Goal: Task Accomplishment & Management: Use online tool/utility

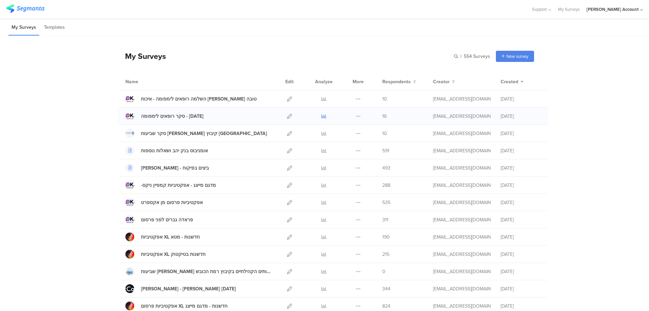
click at [322, 117] on icon at bounding box center [324, 116] width 5 height 5
click at [322, 97] on icon at bounding box center [324, 98] width 5 height 5
click at [289, 115] on icon at bounding box center [289, 116] width 5 height 5
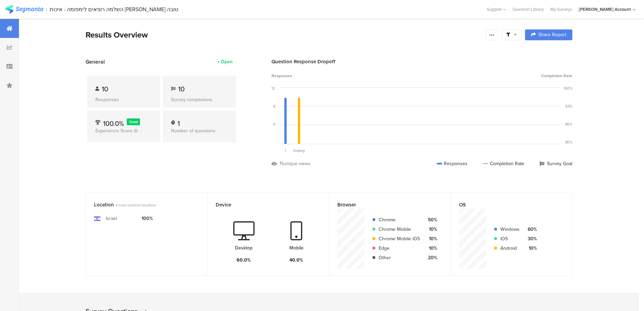
click at [513, 31] on div at bounding box center [511, 34] width 20 height 11
click at [548, 53] on span at bounding box center [546, 53] width 10 height 5
click at [495, 33] on icon at bounding box center [491, 34] width 5 height 5
click at [429, 105] on span "Export Results" at bounding box center [421, 102] width 30 height 7
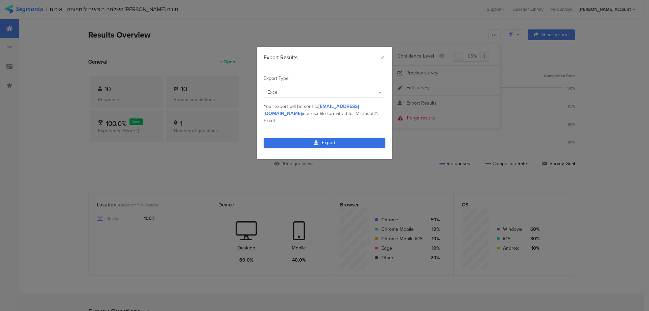
click at [366, 138] on link "Export" at bounding box center [325, 143] width 122 height 10
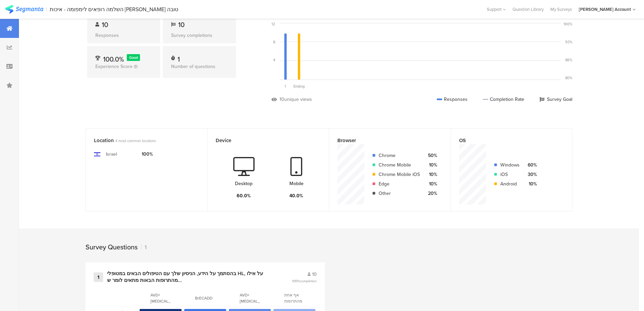
scroll to position [132, 0]
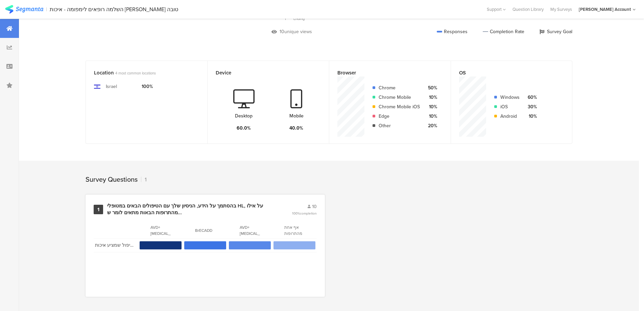
click at [192, 205] on div "בהסתמך על הידע, הניסיון שלך עם הטיפולים הבאים במטופלי HL, על אילו מהתרופות הבאו…" at bounding box center [191, 209] width 168 height 13
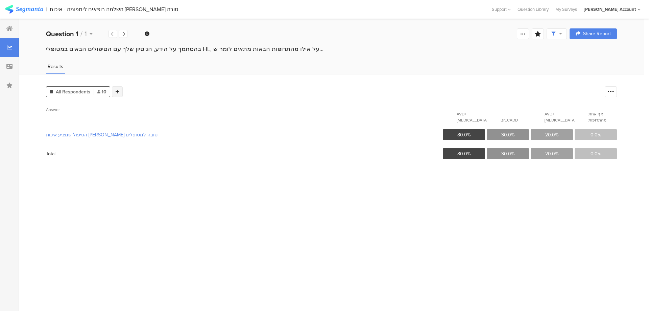
click at [116, 88] on div at bounding box center [117, 91] width 11 height 11
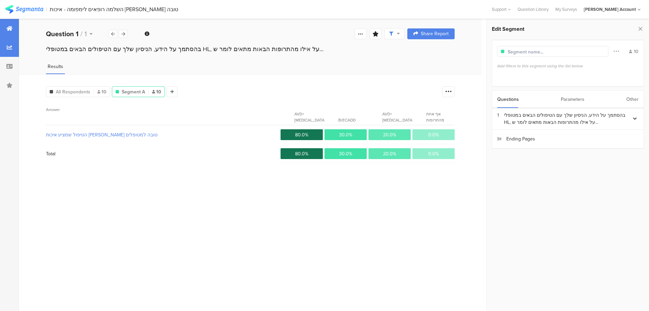
click at [13, 29] on div at bounding box center [9, 28] width 19 height 19
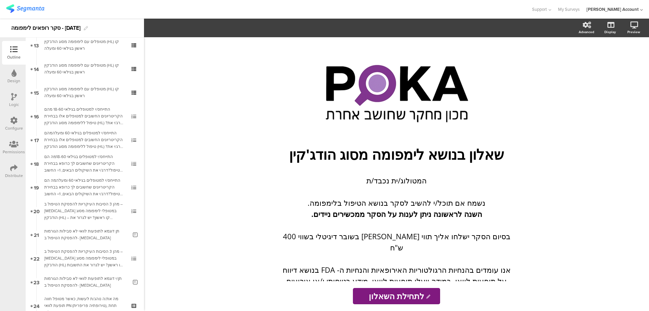
scroll to position [361, 0]
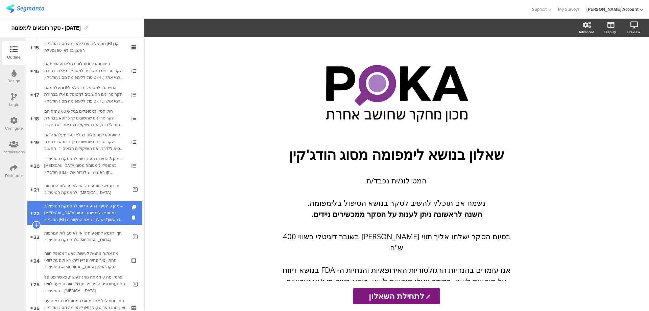
click at [117, 214] on div "מהן 3 הסיבות העיקריות להפסקת הטיפול ב – Adcetris במטופלי לימפומה מסוג הודג'קין …" at bounding box center [84, 213] width 81 height 20
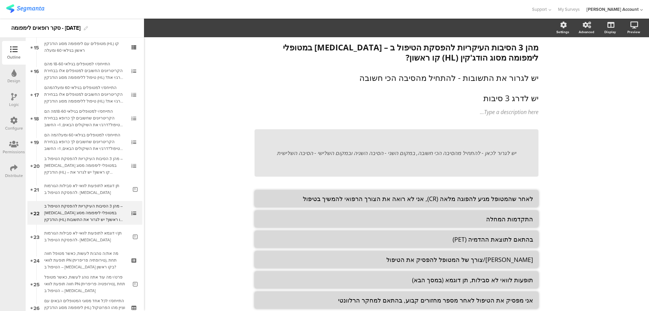
scroll to position [45, 0]
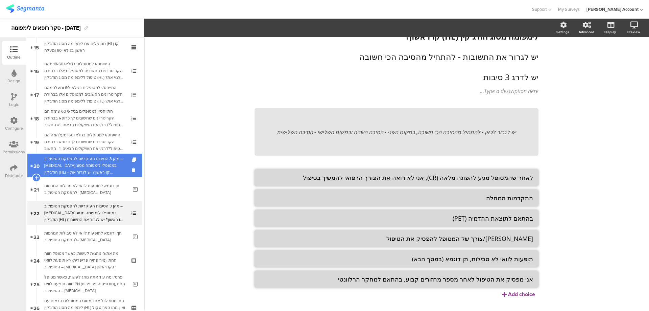
click at [109, 162] on div "מהן 3 הסיבות העיקריות להפסקת הטיפול ב –Opdivo במטופלי לימפומה מסוג הודג'קין (HL…" at bounding box center [84, 165] width 81 height 20
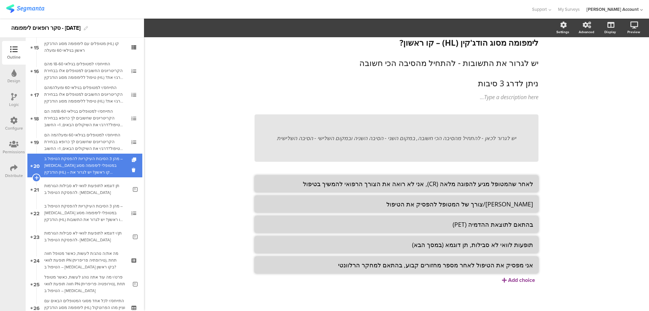
scroll to position [39, 0]
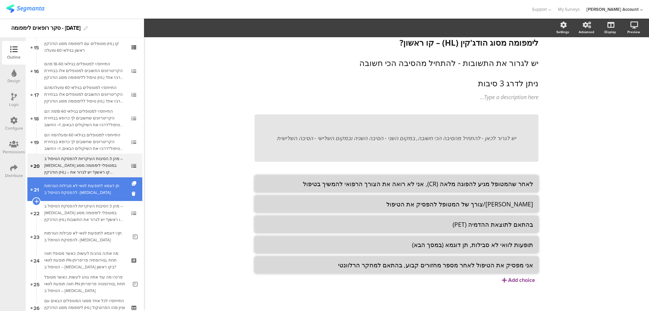
click at [103, 180] on link "21 תן דוגמא לתופעות לוואי לא סבילות הגורמות להפסקת הטיפול ב- Opdivo" at bounding box center [84, 189] width 115 height 24
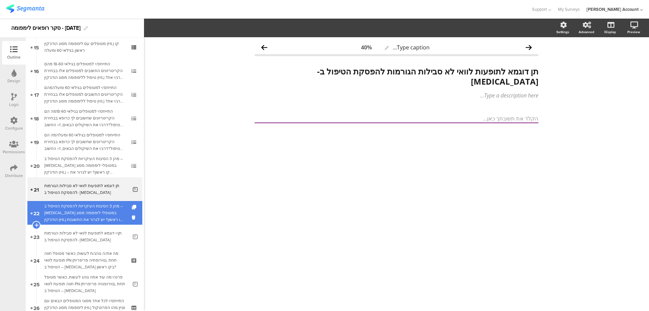
click at [99, 203] on div "מהן 3 הסיבות העיקריות להפסקת הטיפול ב – Adcetris במטופלי לימפומה מסוג הודג'קין …" at bounding box center [84, 213] width 81 height 20
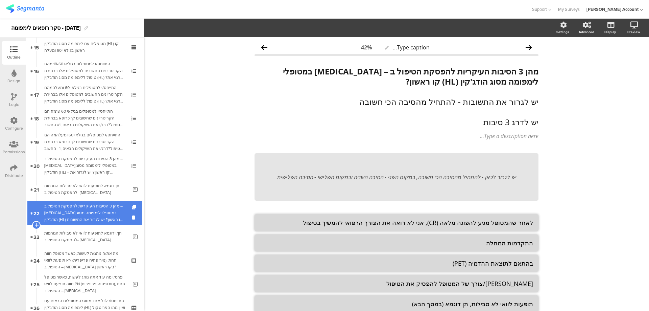
scroll to position [406, 0]
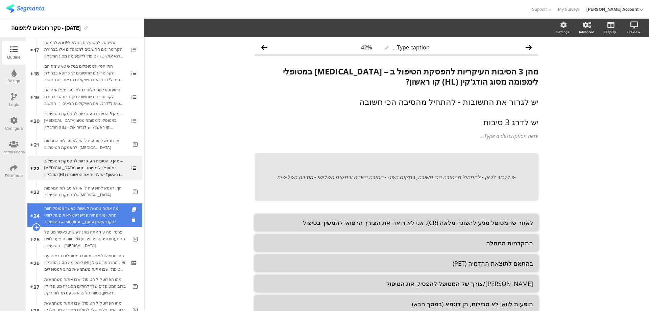
click at [115, 210] on div "מה את/ה נוהג/ת לעשות, כאשר מטופל חווה תופעת לוואי PN (נוירופתיה פריפרית), תחת ה…" at bounding box center [84, 215] width 81 height 20
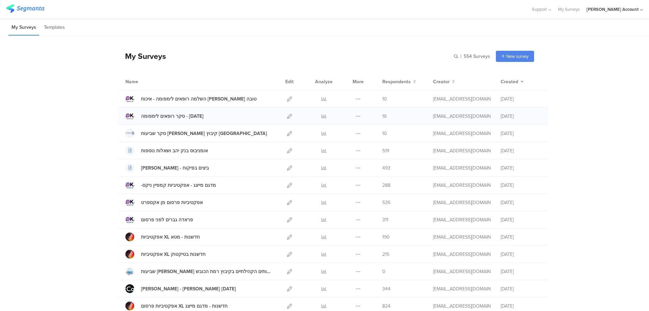
click at [325, 114] on div at bounding box center [324, 116] width 20 height 17
click at [323, 115] on icon at bounding box center [324, 116] width 5 height 5
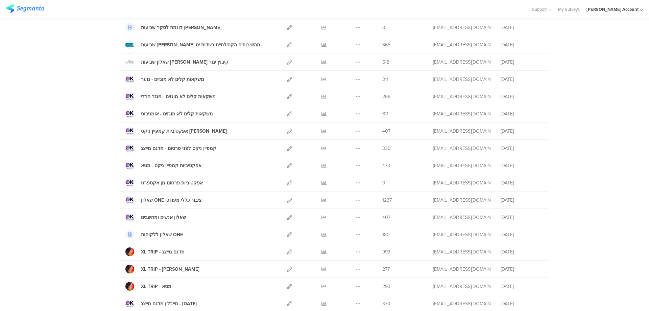
scroll to position [296, 0]
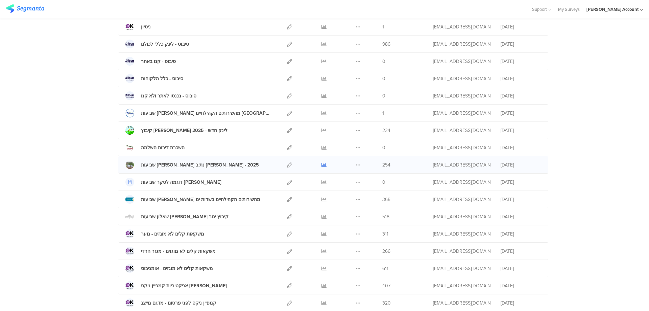
click at [322, 163] on icon at bounding box center [324, 164] width 5 height 5
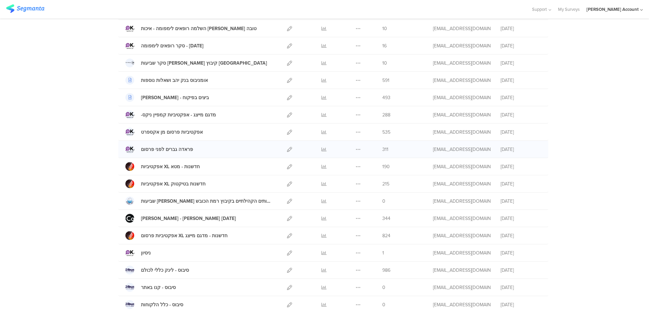
scroll to position [90, 0]
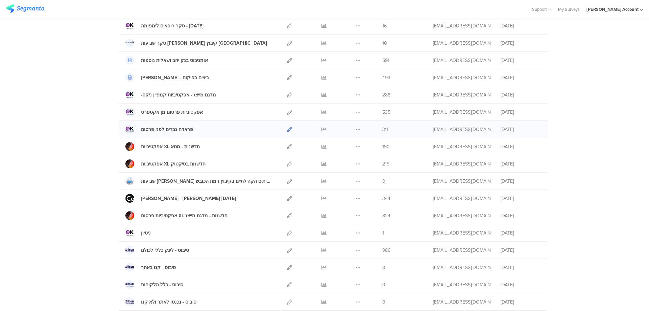
click at [287, 128] on icon at bounding box center [289, 129] width 5 height 5
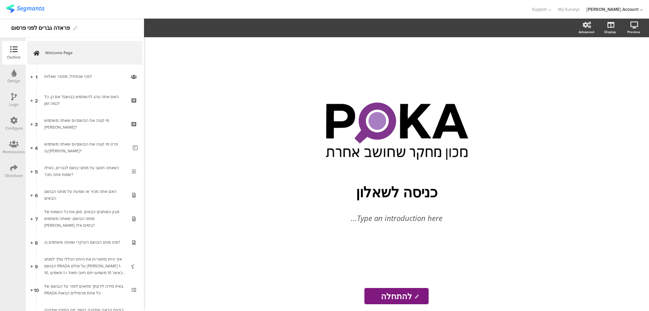
click at [12, 166] on icon at bounding box center [13, 167] width 7 height 7
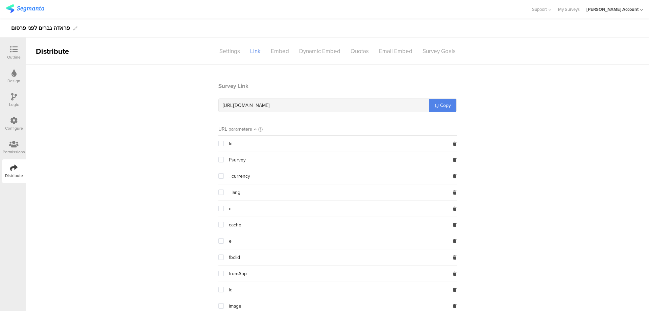
click at [16, 123] on icon at bounding box center [13, 120] width 7 height 7
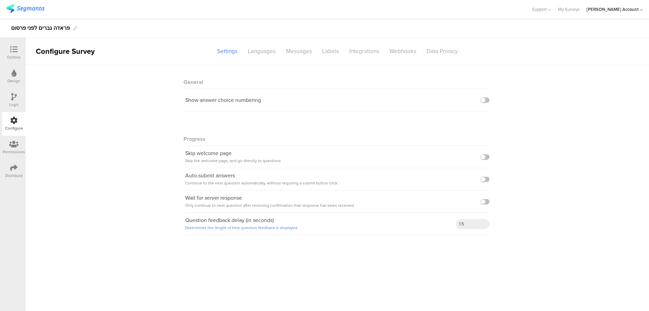
click at [12, 169] on icon at bounding box center [13, 167] width 7 height 7
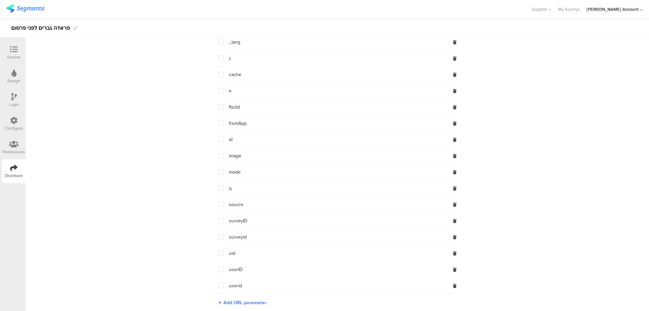
scroll to position [155, 0]
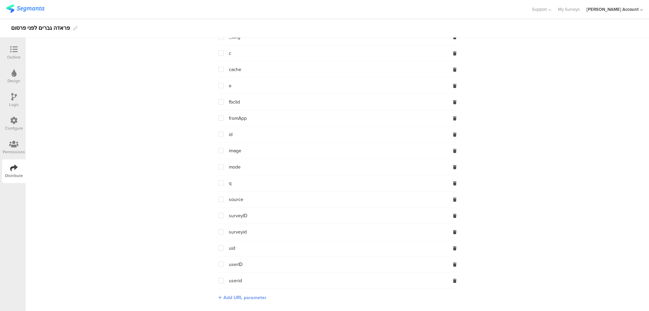
click at [246, 294] on span "Add URL parameter" at bounding box center [245, 297] width 43 height 7
click at [250, 293] on input "text" at bounding box center [262, 296] width 89 height 11
type input "ו"
paste input "utm_id"
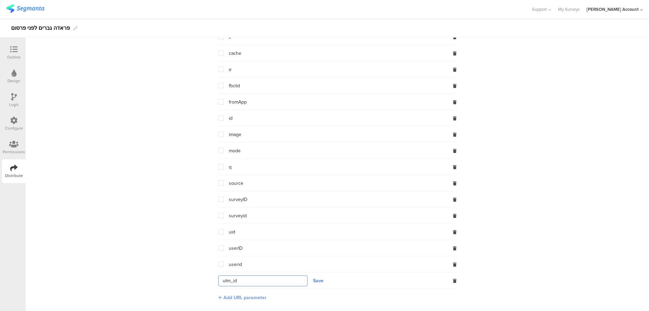
type input "utm_id"
click at [247, 296] on span "Add URL parameter" at bounding box center [245, 297] width 43 height 7
click at [319, 280] on button "Save" at bounding box center [318, 280] width 10 height 7
click at [492, 264] on section "Survey Link [URL][DOMAIN_NAME] ? utm_id= {$utm_id} Copy URL parameters Id Psurv…" at bounding box center [338, 118] width 624 height 417
click at [220, 280] on span at bounding box center [220, 280] width 5 height 5
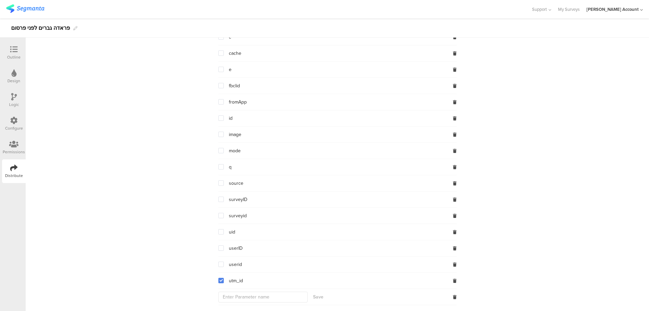
click at [224, 278] on input "checkbox" at bounding box center [224, 278] width 0 height 0
click at [185, 270] on section "Survey Link [URL][DOMAIN_NAME] Copy URL parameters Id Psurvey _currency _lang c…" at bounding box center [338, 118] width 624 height 417
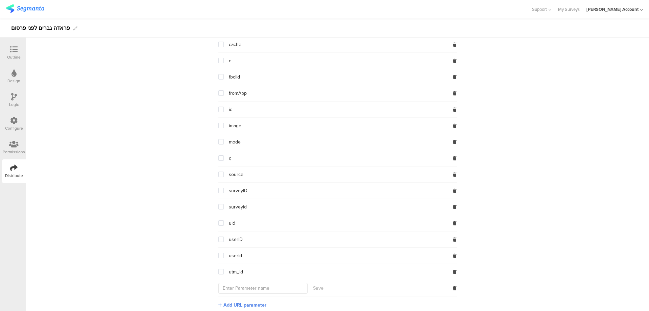
scroll to position [188, 0]
